Goal: Task Accomplishment & Management: Use online tool/utility

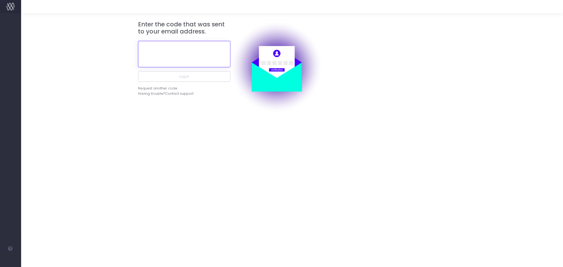
click at [197, 57] on input "text" at bounding box center [184, 54] width 92 height 26
paste input "331229"
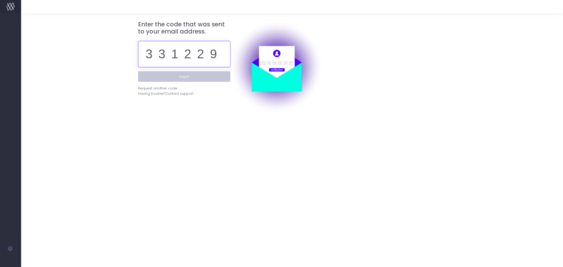
type input "331229"
click at [198, 78] on button "Log in" at bounding box center [184, 76] width 92 height 11
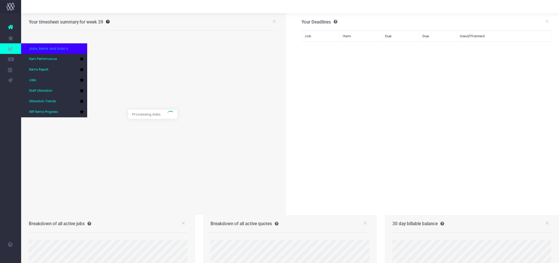
click at [12, 49] on icon at bounding box center [10, 49] width 5 height 6
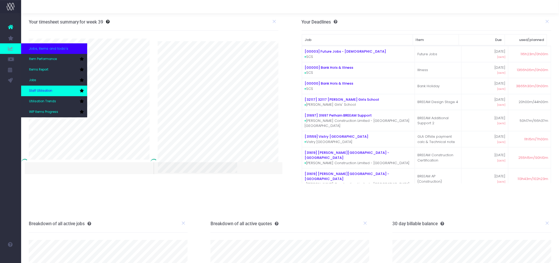
click at [38, 87] on link "Staff Utilisation" at bounding box center [54, 91] width 66 height 11
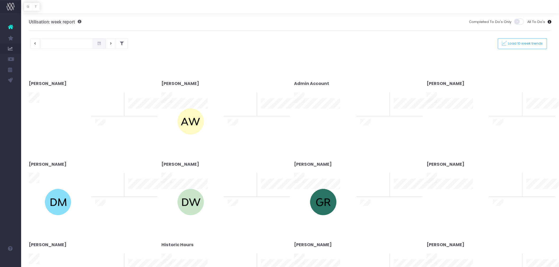
type input "23-09-2025"
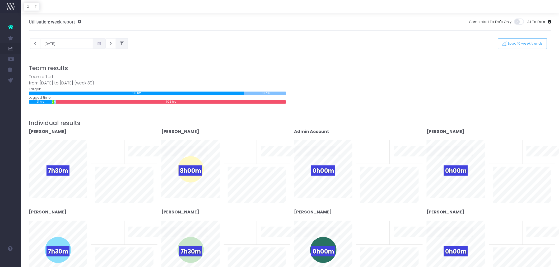
click at [120, 44] on icon at bounding box center [122, 44] width 4 height 0
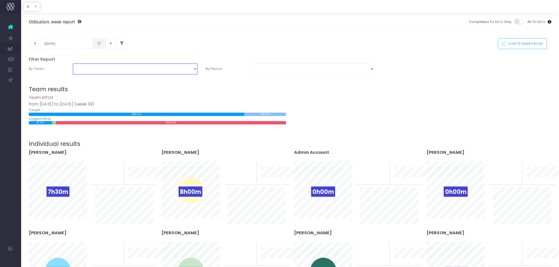
click at [175, 67] on select "Assessment Energy Management SCS Zero Carbon" at bounding box center [135, 69] width 125 height 11
select select "Energy"
click at [73, 64] on select "Assessment Energy Management SCS Zero Carbon" at bounding box center [135, 69] width 125 height 11
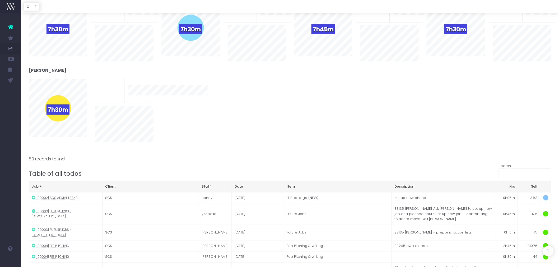
scroll to position [59, 0]
